Goal: Transaction & Acquisition: Purchase product/service

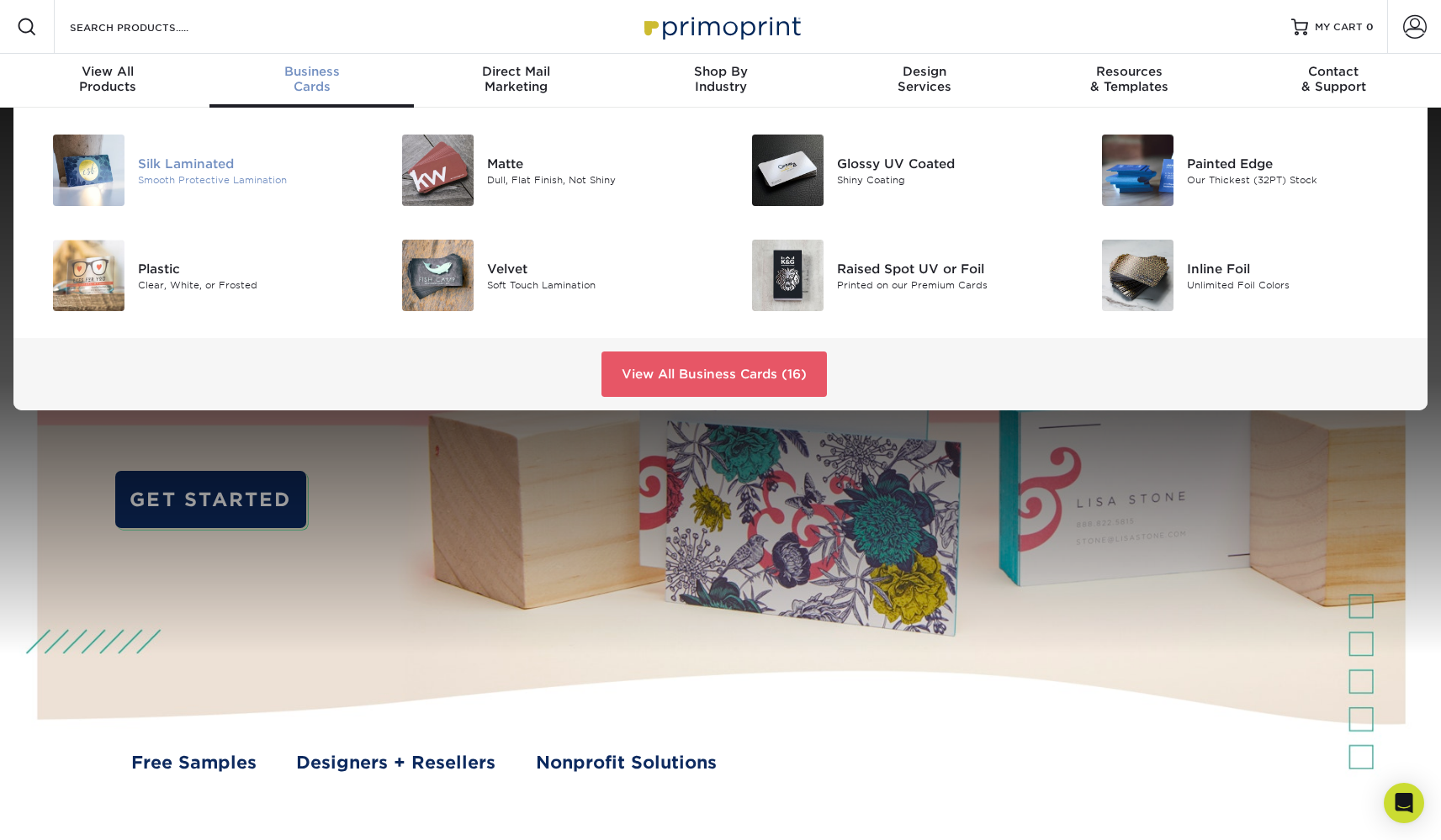
click at [213, 159] on div "Silk Laminated" at bounding box center [248, 163] width 220 height 19
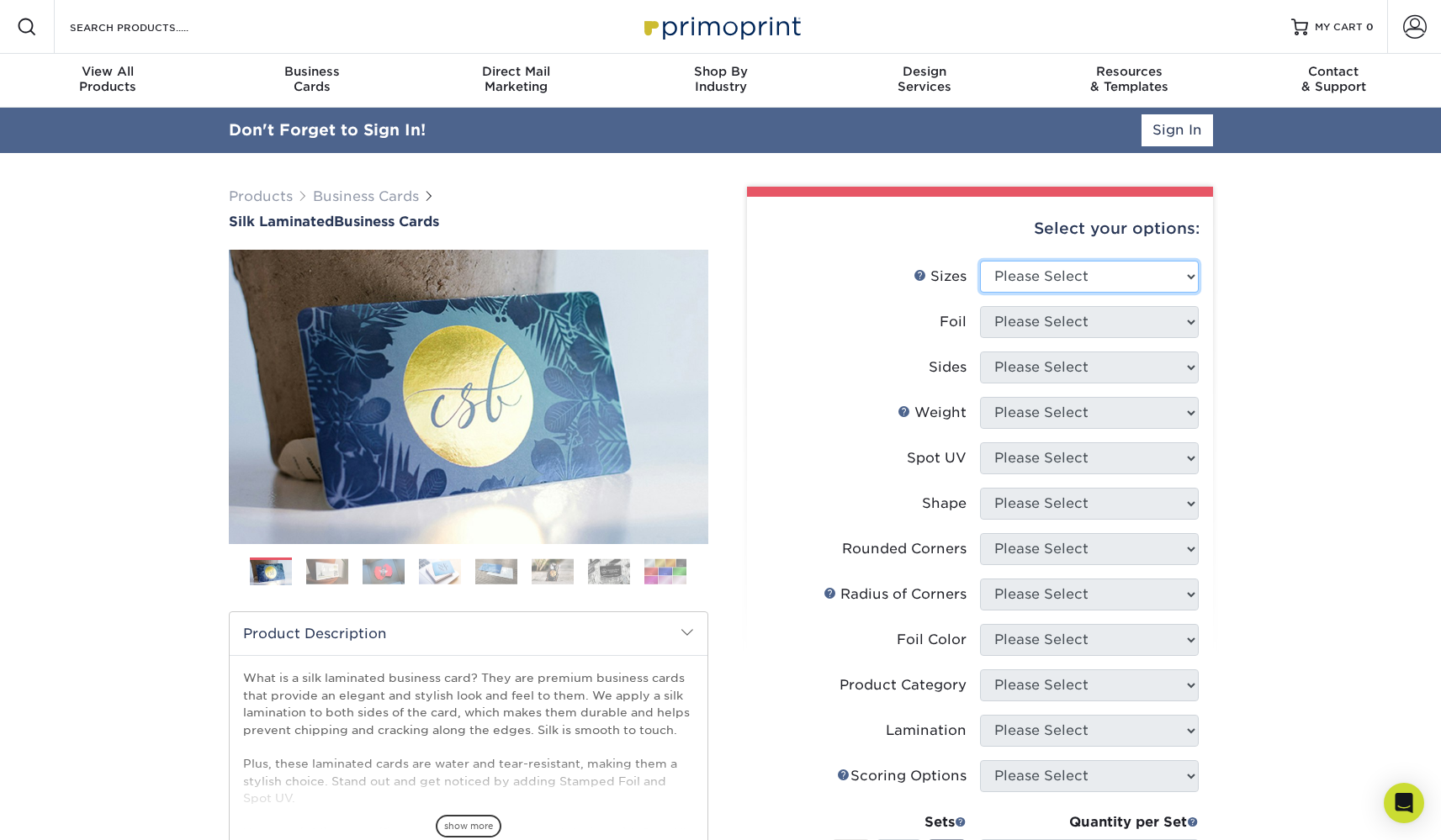
select select "2.00x3.50"
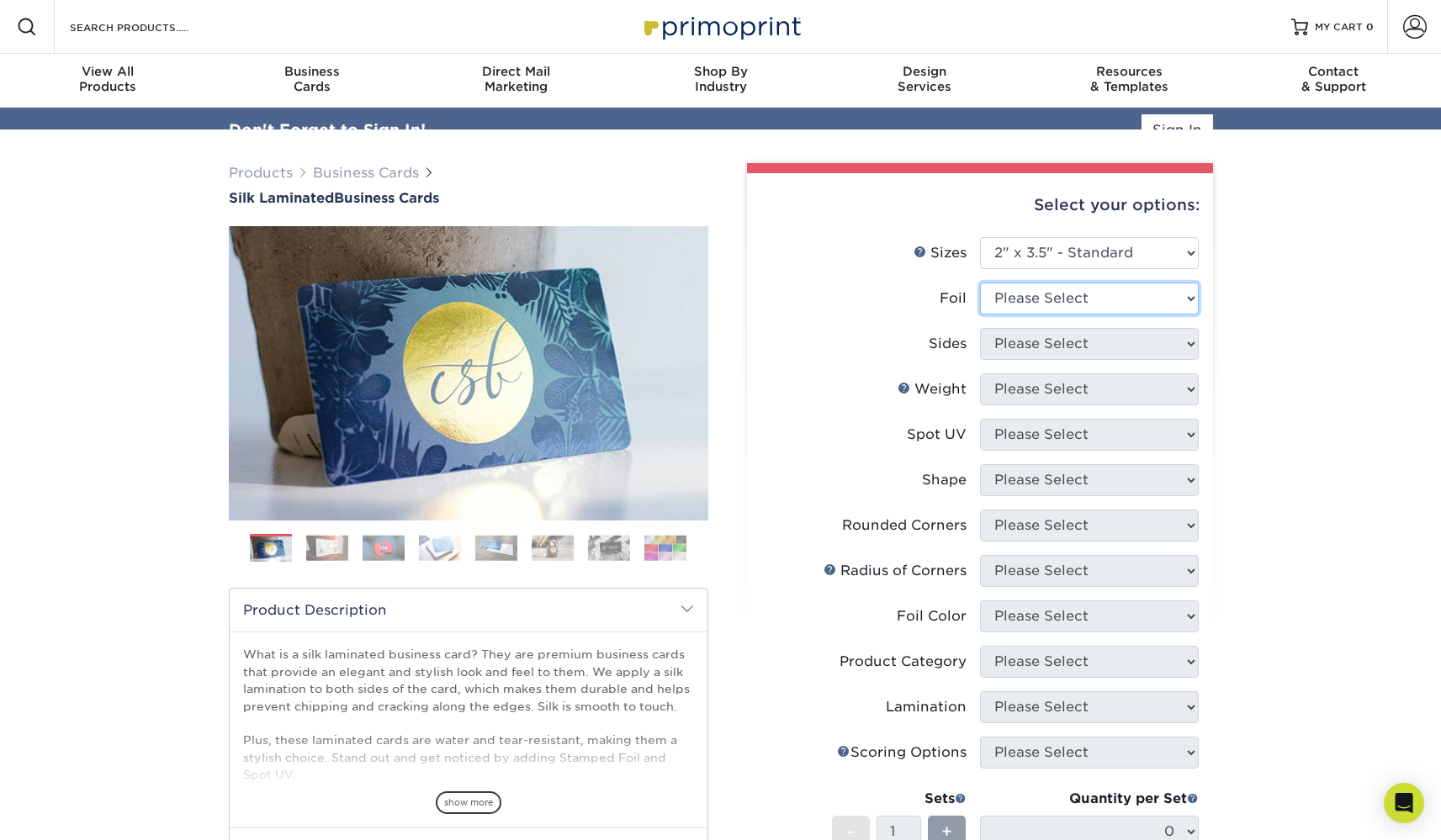
select select "0"
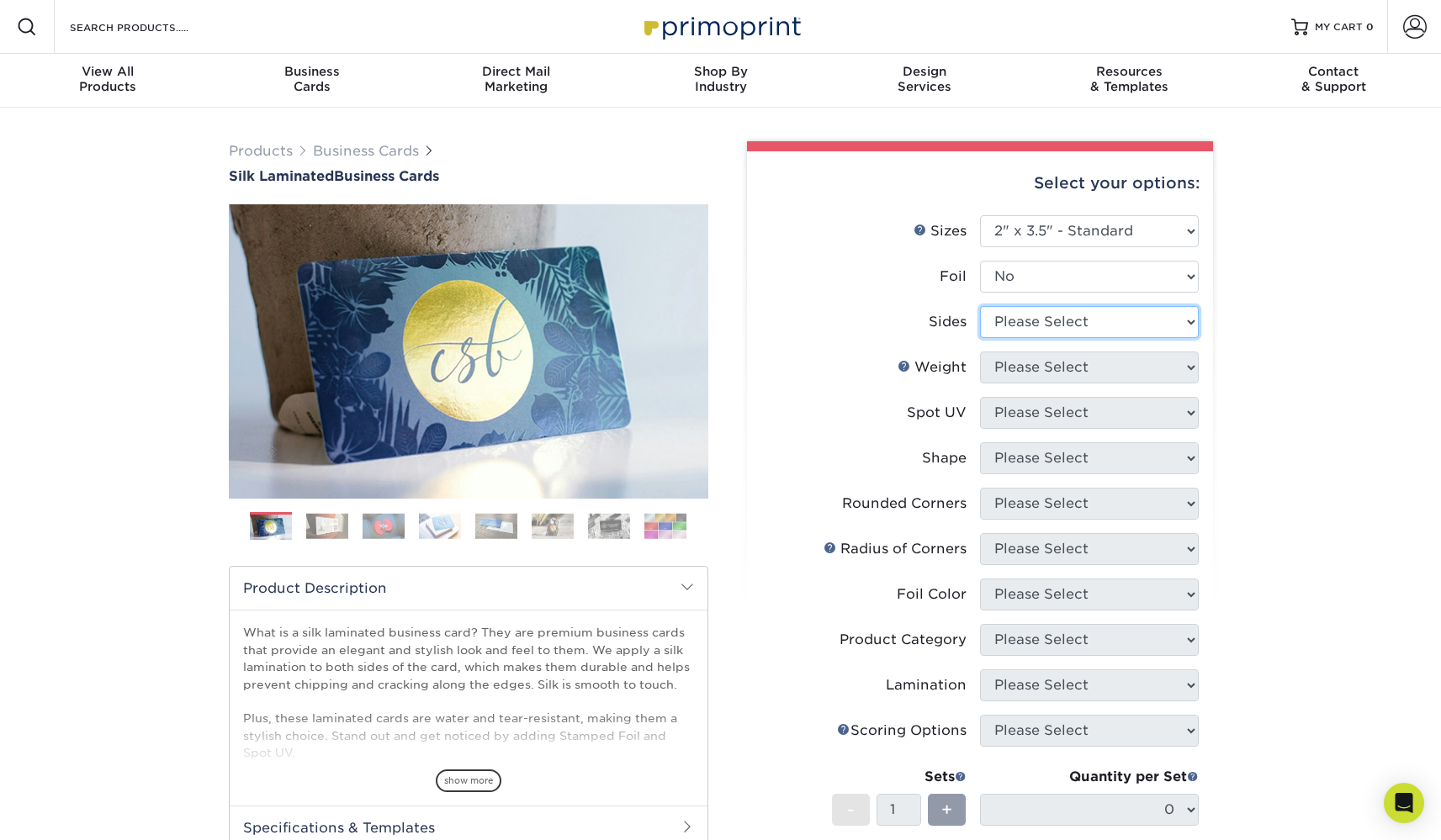
select select "13abbda7-1d64-4f25-8bb2-c179b224825d"
select select "16PT"
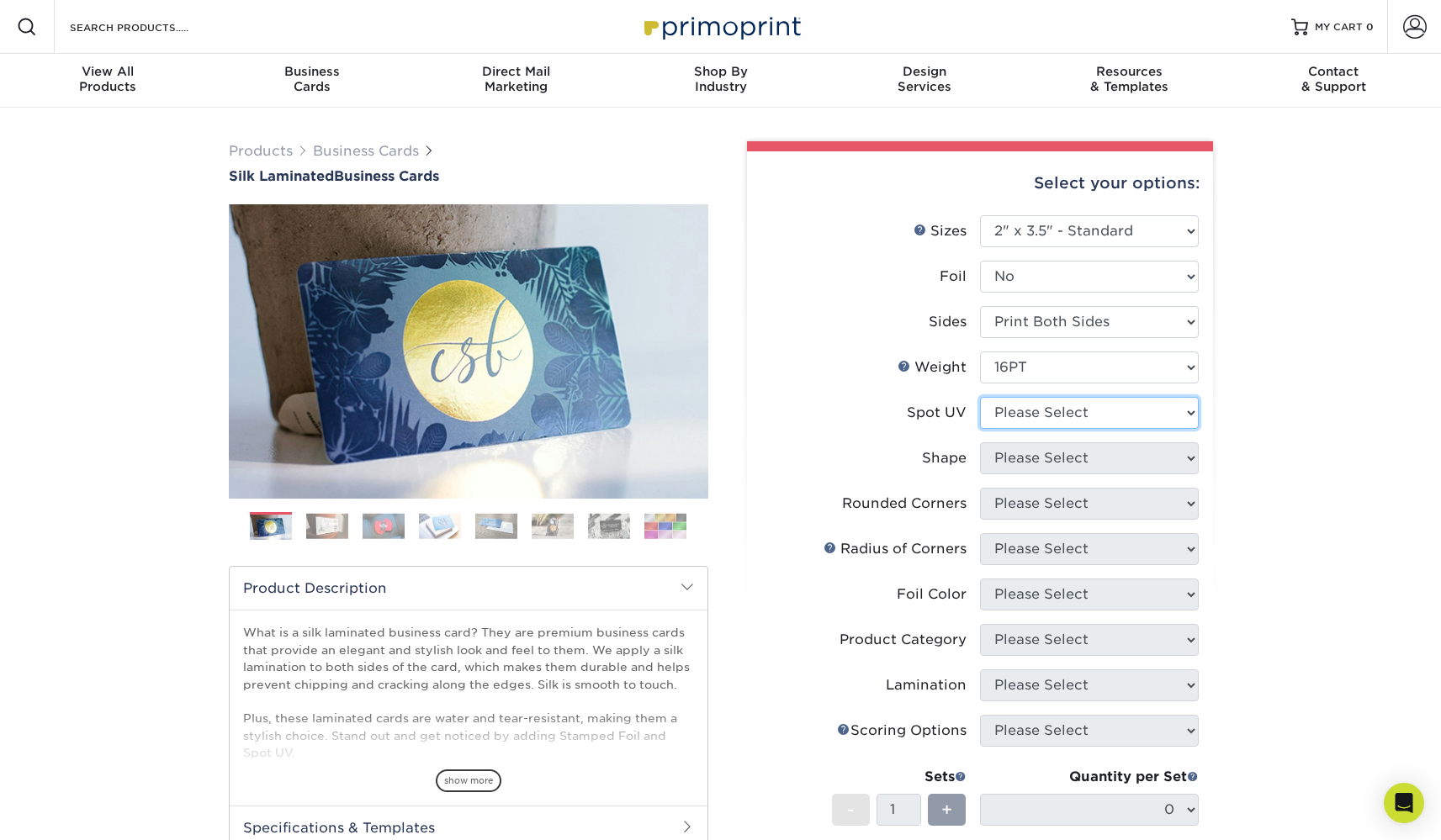
select select "0"
select select "standard"
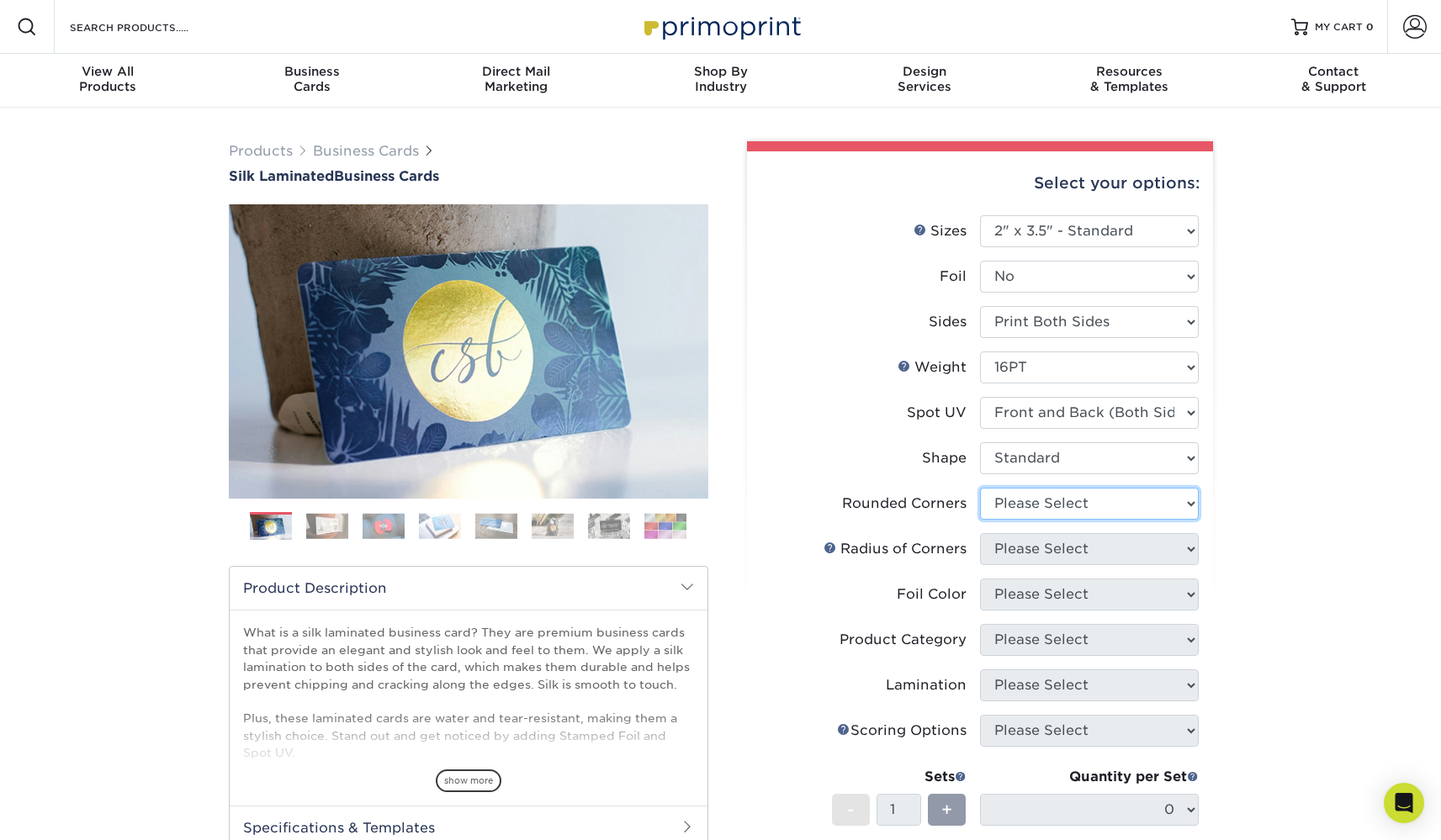
select select "7672df9e-0e0a-464d-8e1f-920c575e4da3"
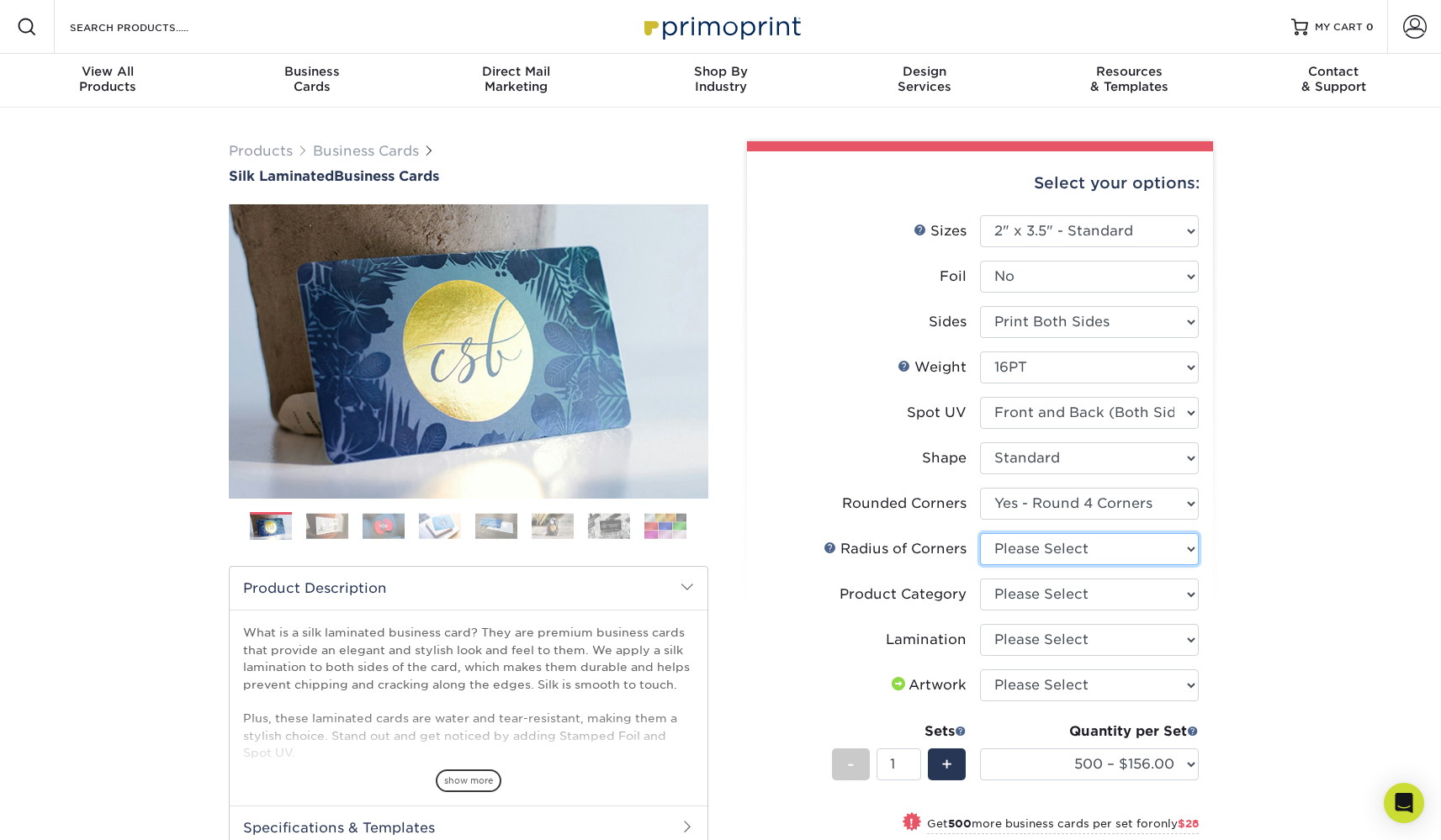
select select "589680c7-ee9a-431b-9d12-d7aeb1386a97"
select select "3b5148f1-0588-4f88-a218-97bcfdce65c1"
select select "ccacb42f-45f7-42d3-bbd3-7c8421cf37f0"
select select "upload"
select select "1000 – $184.00"
